Goal: Information Seeking & Learning: Learn about a topic

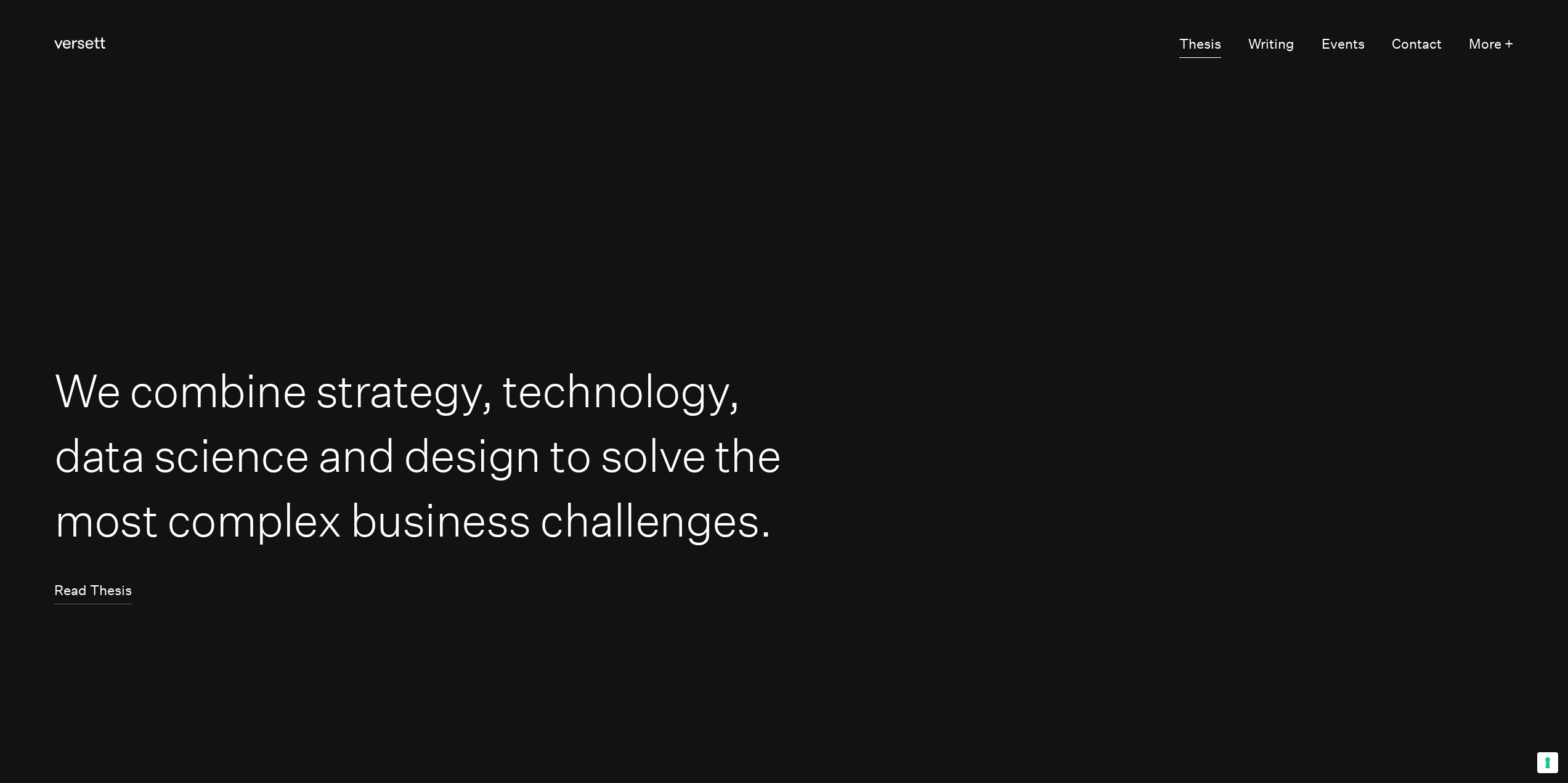
click at [1206, 42] on link "Thesis" at bounding box center [1200, 45] width 42 height 26
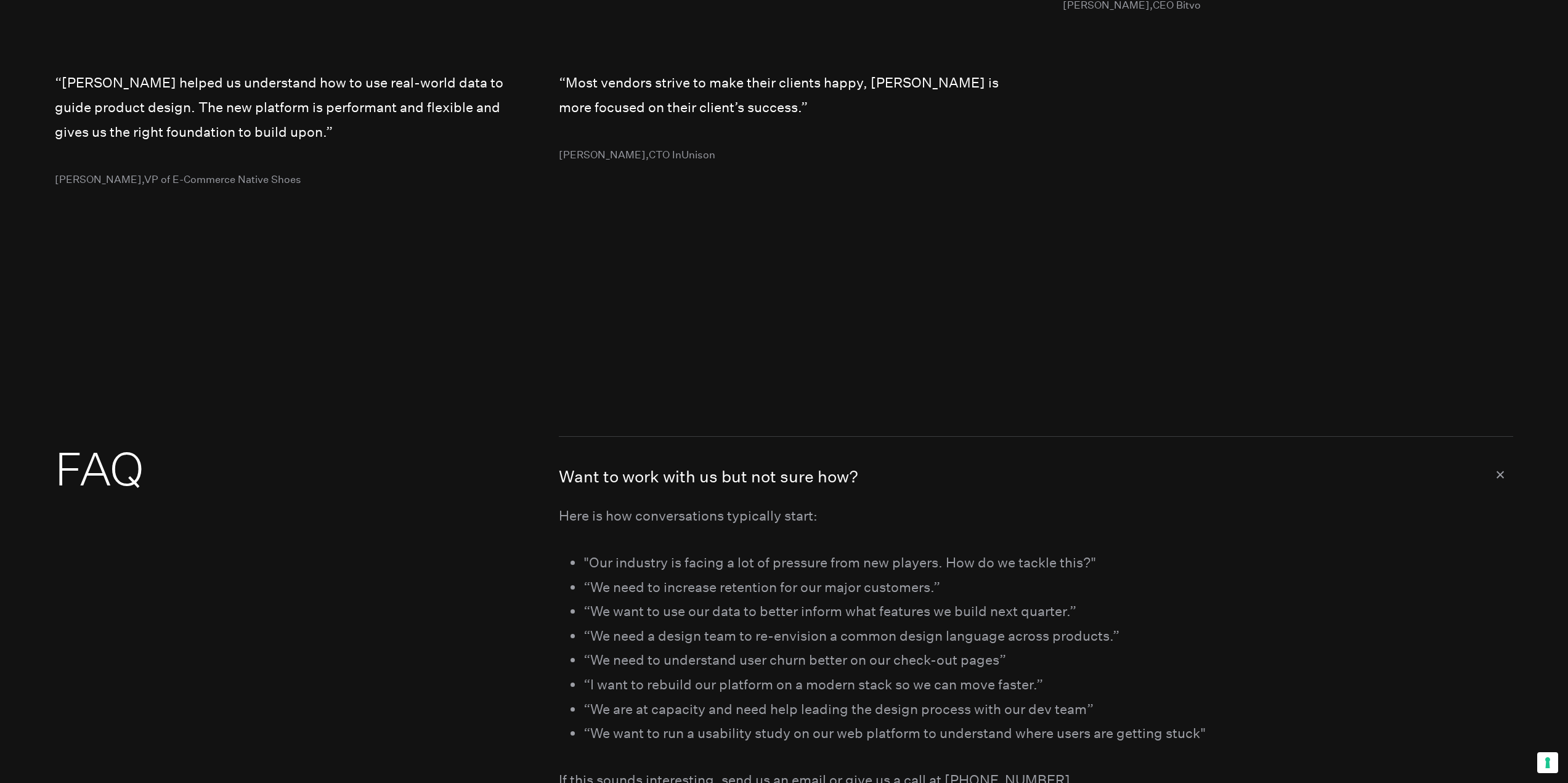
scroll to position [7331, 0]
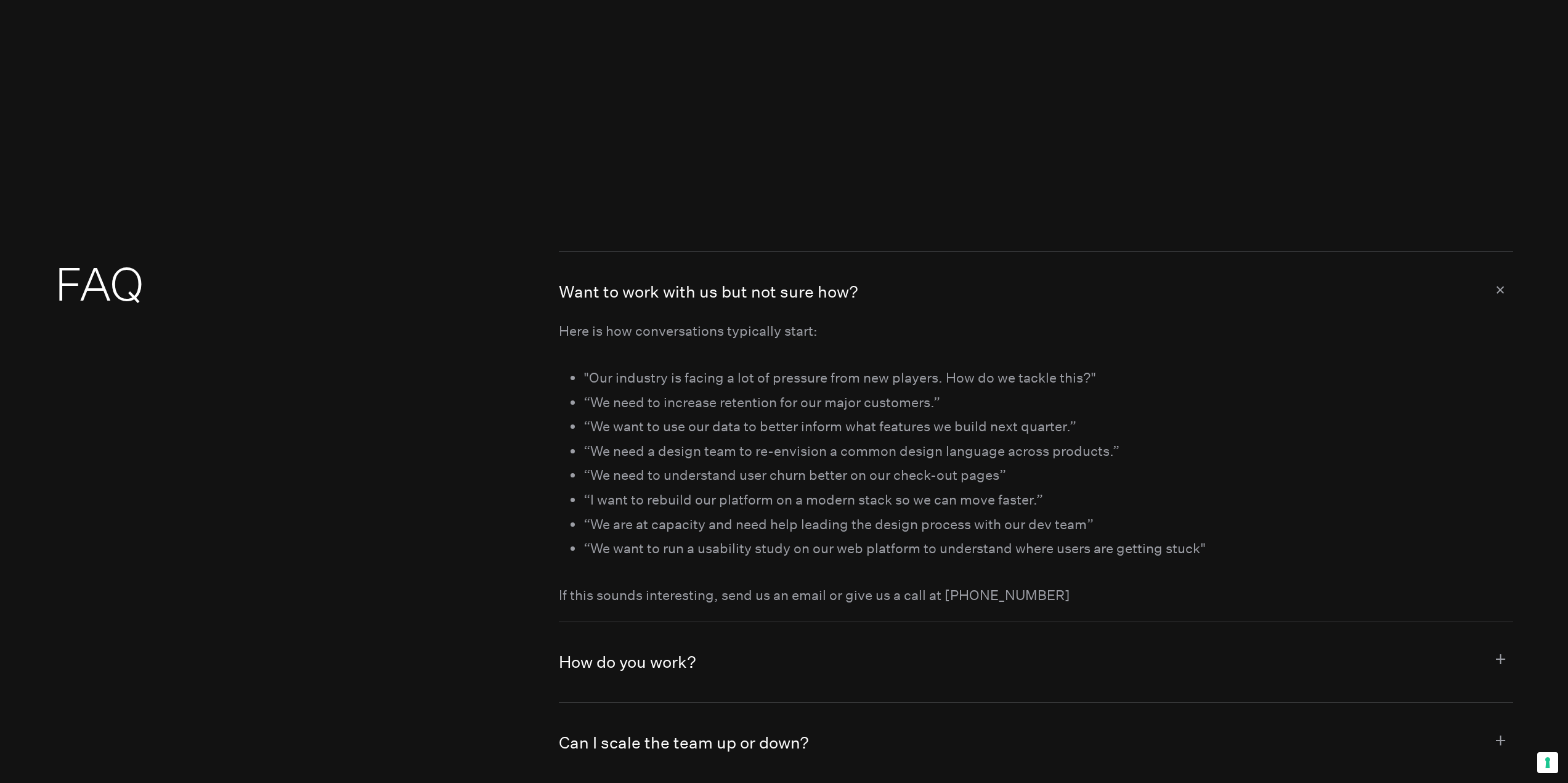
click at [713, 293] on button "Want to work with us but not sure how?" at bounding box center [1036, 285] width 954 height 67
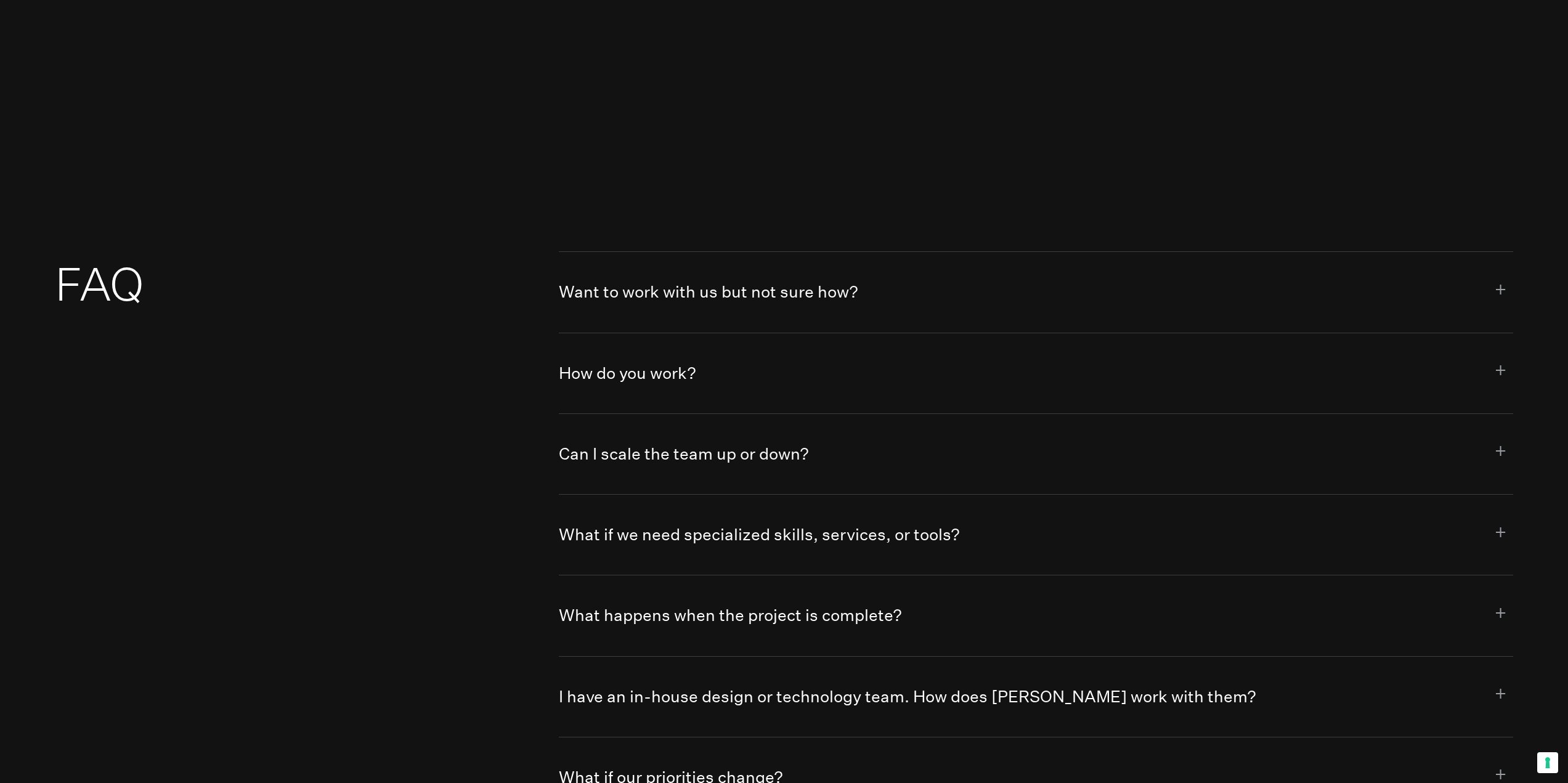
click at [697, 371] on button "How do you work?" at bounding box center [1036, 373] width 954 height 80
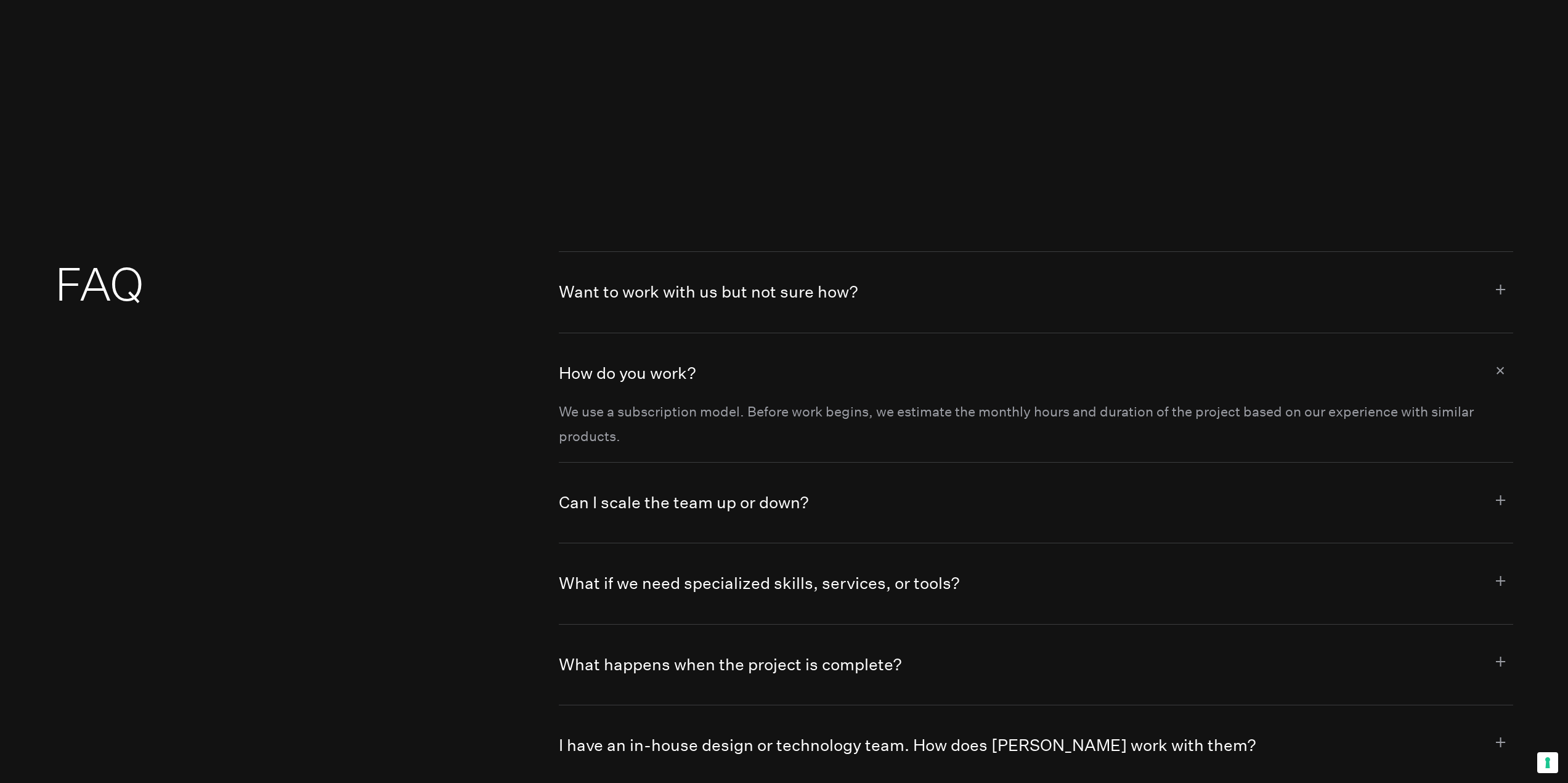
click at [697, 371] on button "How do you work?" at bounding box center [1036, 366] width 954 height 67
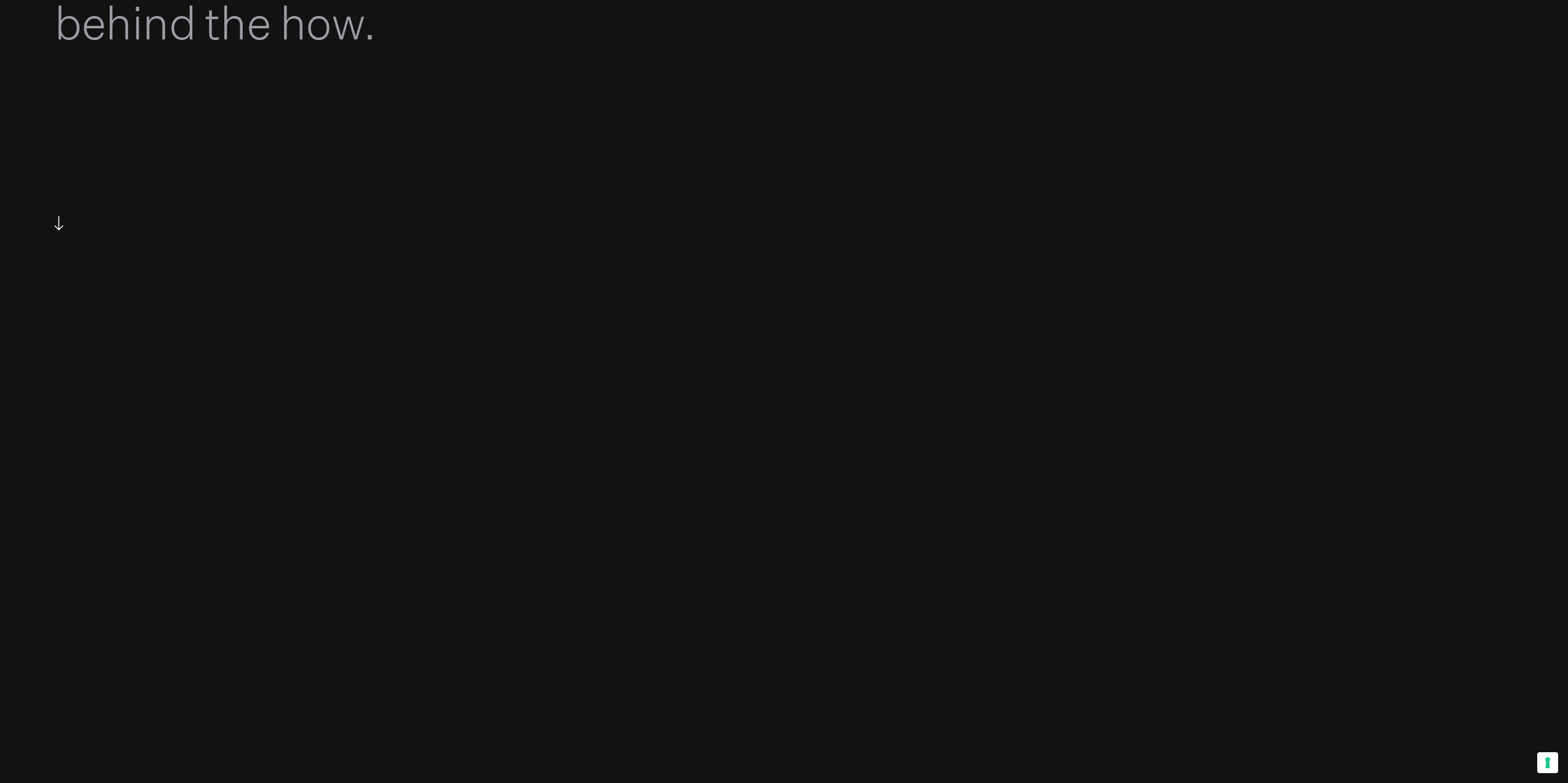
scroll to position [0, 0]
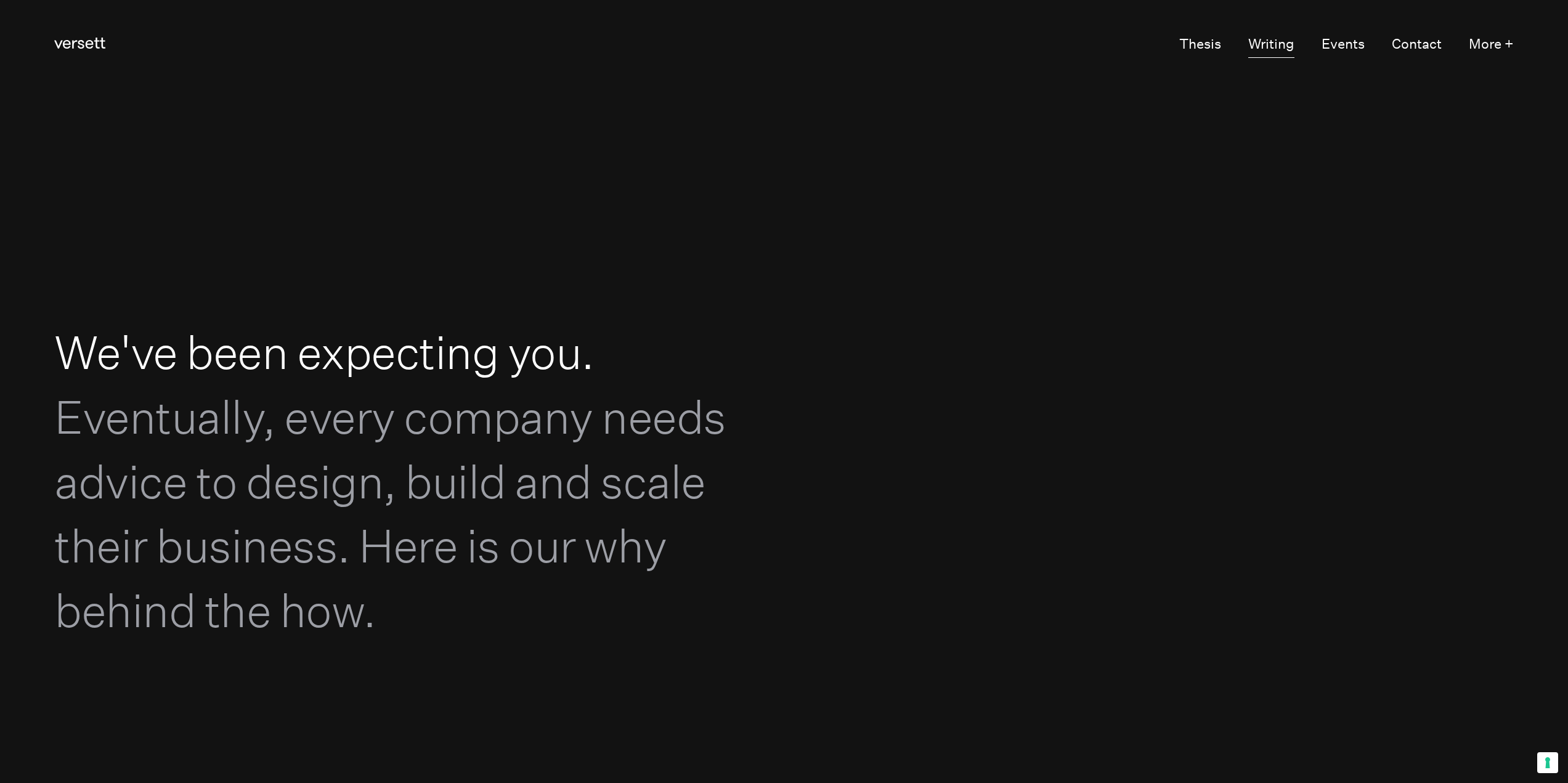
click at [1278, 52] on link "Writing" at bounding box center [1271, 45] width 46 height 26
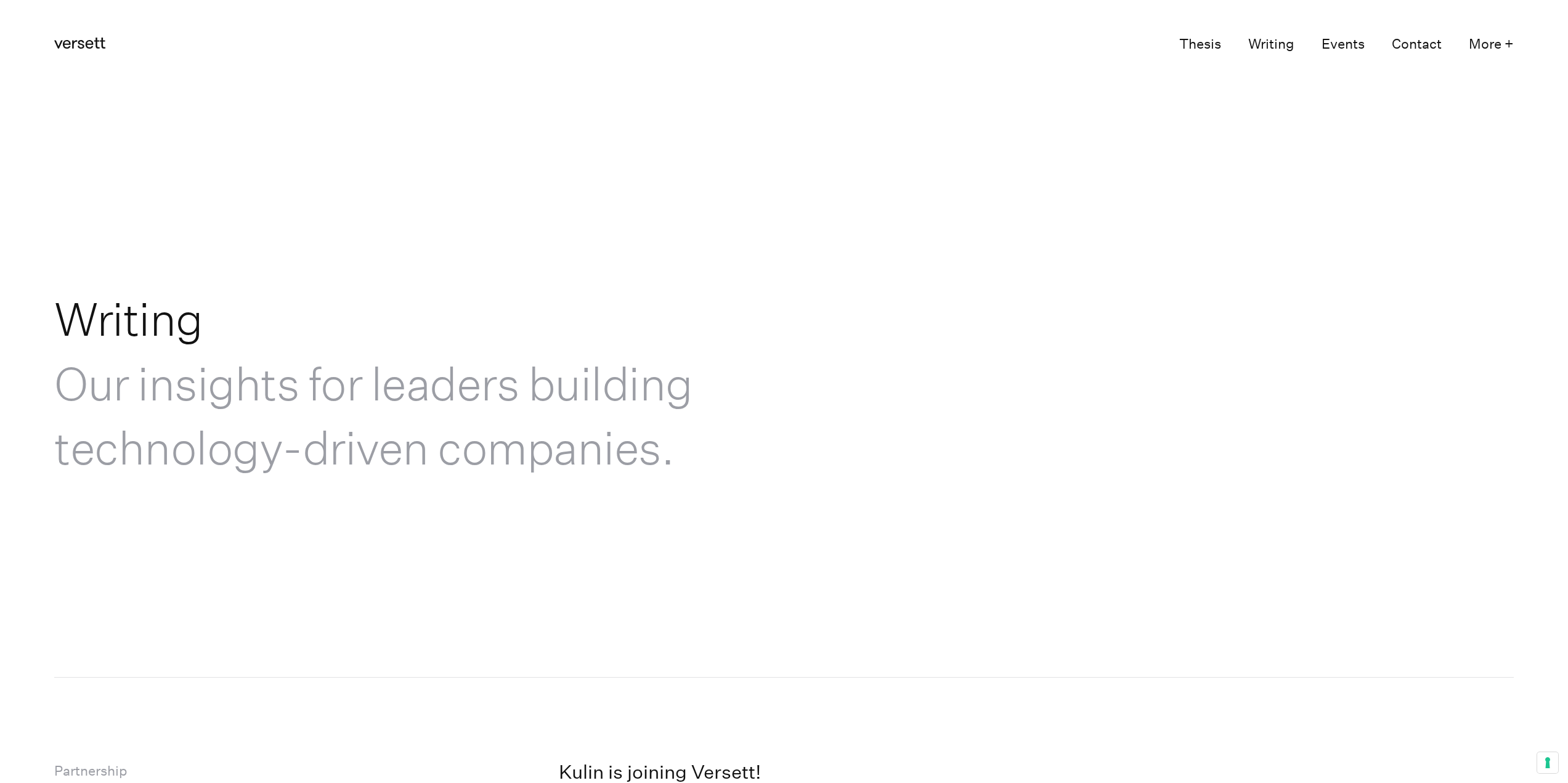
click at [98, 50] on link "Versett" at bounding box center [80, 45] width 51 height 26
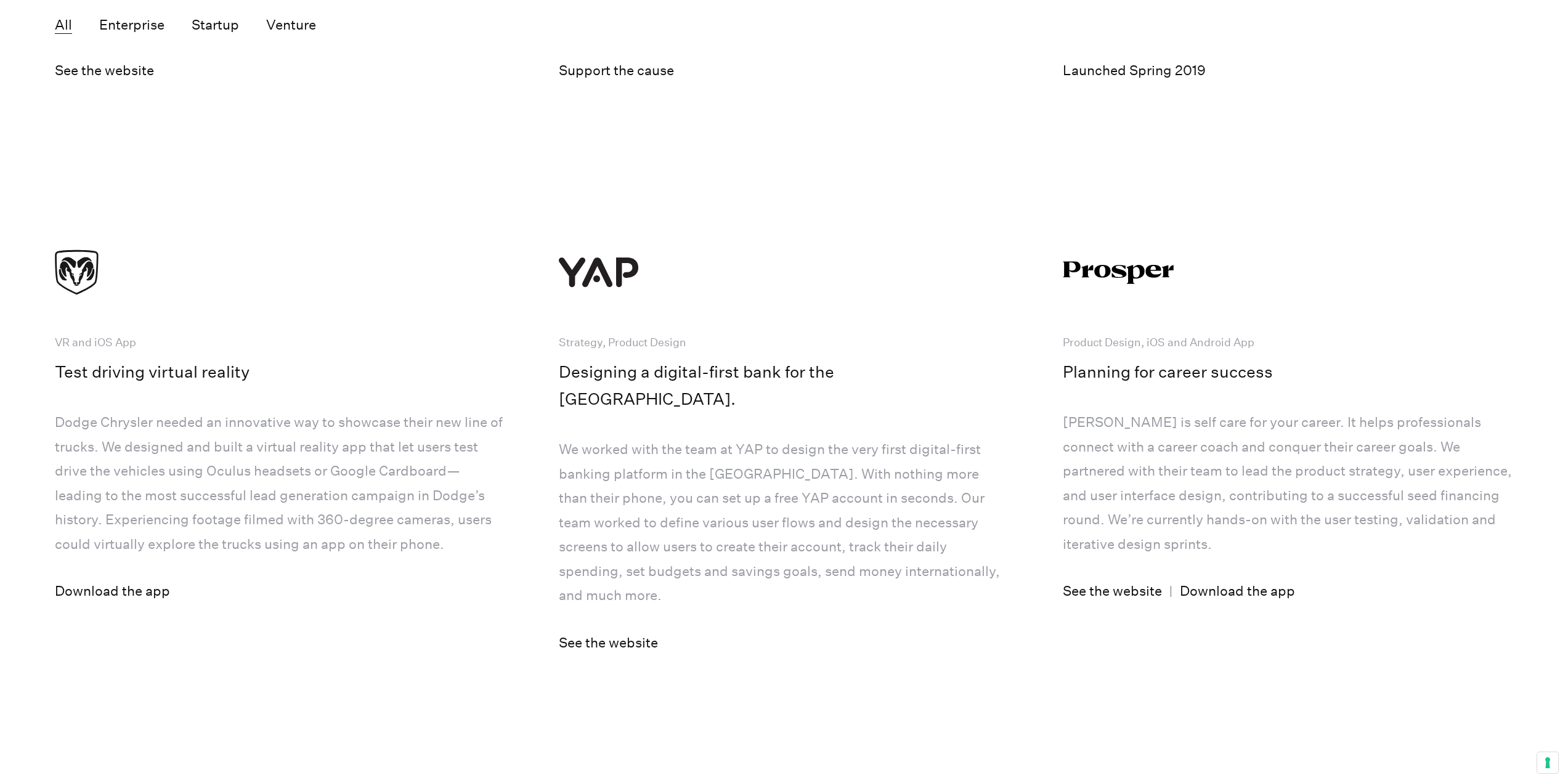
scroll to position [4990, 0]
